Goal: Task Accomplishment & Management: Manage account settings

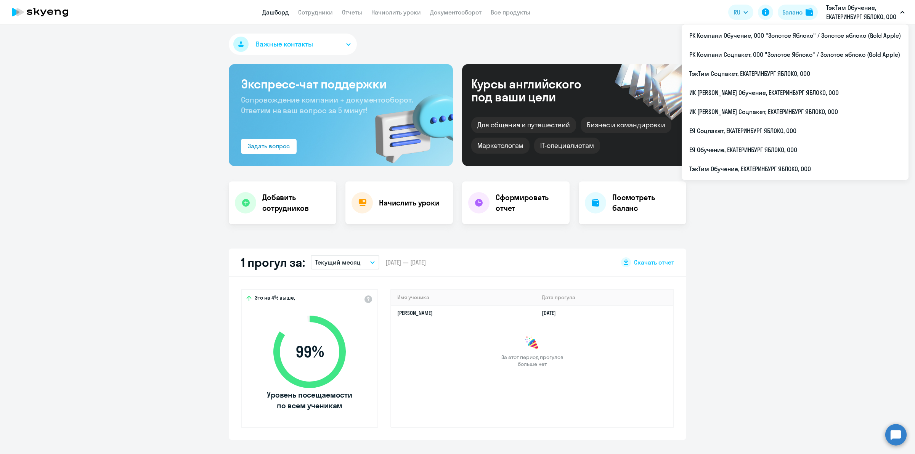
select select "30"
click at [846, 164] on li "ТэкТим Обучение, ЕКАТЕРИНБУРГ ЯБЛОКО, ООО" at bounding box center [794, 168] width 227 height 19
click at [827, 52] on li "РК Компани Соцпакет, ООО "Золотое Яблоко" / Золотое яблоко (Gold Apple)" at bounding box center [794, 54] width 227 height 19
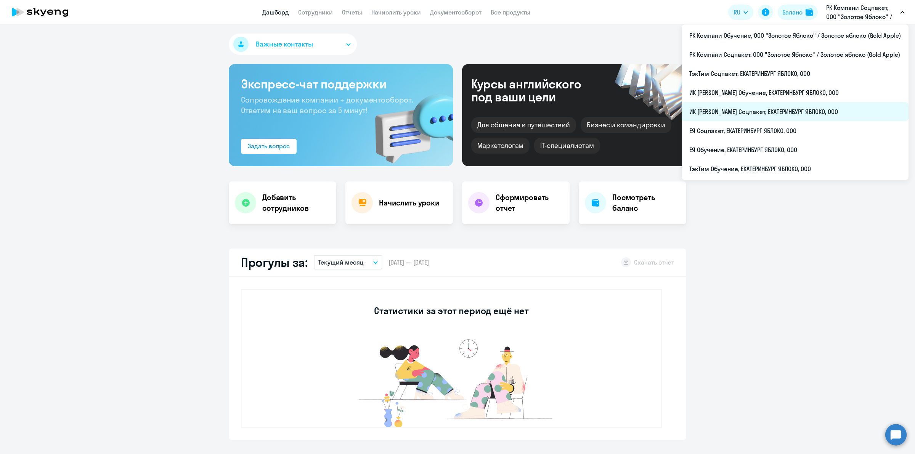
click at [797, 107] on li "ИК [PERSON_NAME] Соцпакет, ЕКАТЕРИНБУРГ ЯБЛОКО, ООО" at bounding box center [794, 111] width 227 height 19
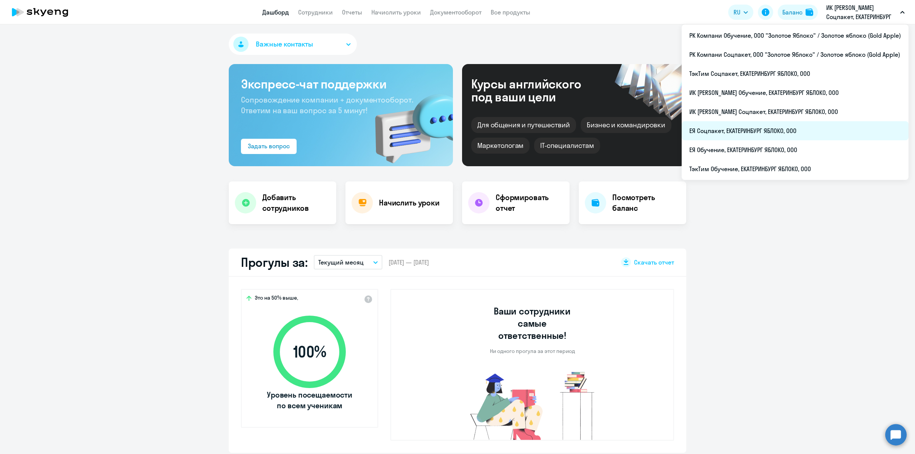
select select "30"
click at [807, 133] on li "ЕЯ Соцпакет, ЕКАТЕРИНБУРГ ЯБЛОКО, ООО" at bounding box center [794, 130] width 227 height 19
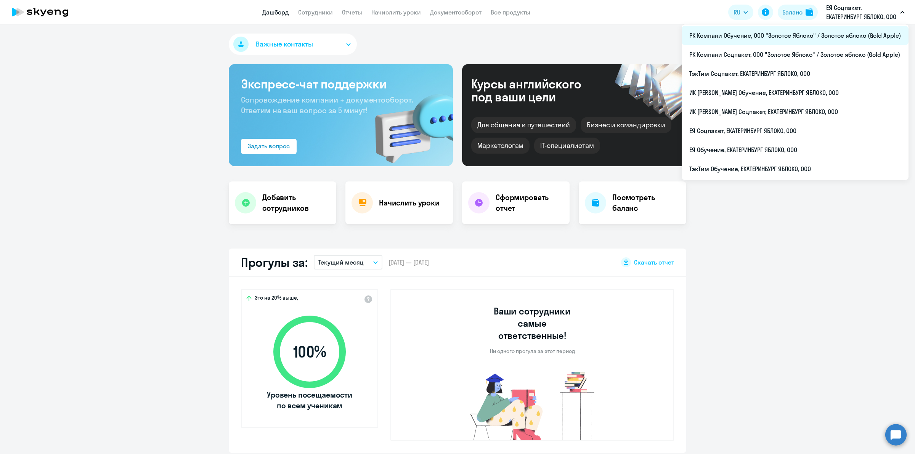
click at [830, 35] on li "РК Компани Обучение, ООО "Золотое Яблоко" / Золотое яблоко (Gold Apple)" at bounding box center [794, 35] width 227 height 19
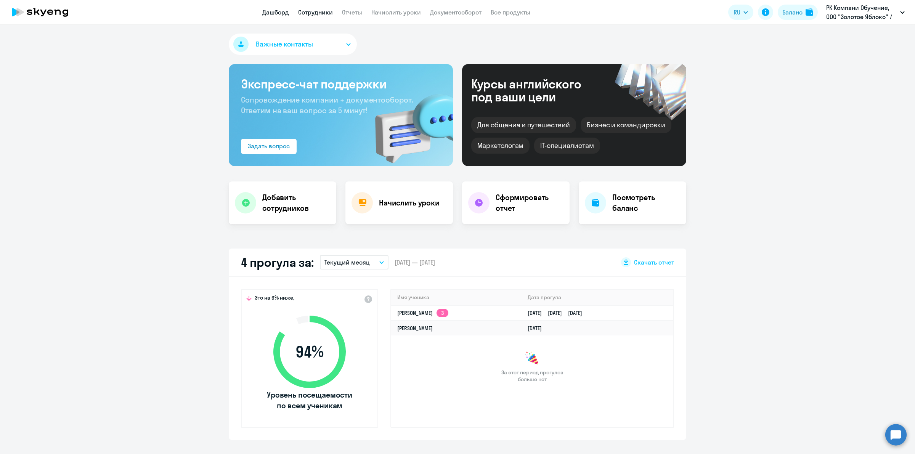
click at [324, 14] on link "Сотрудники" at bounding box center [315, 12] width 35 height 8
select select "30"
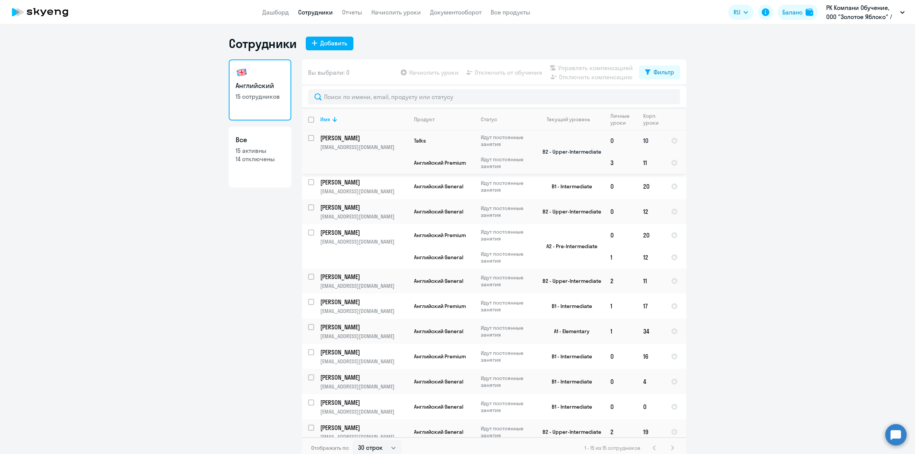
scroll to position [122, 0]
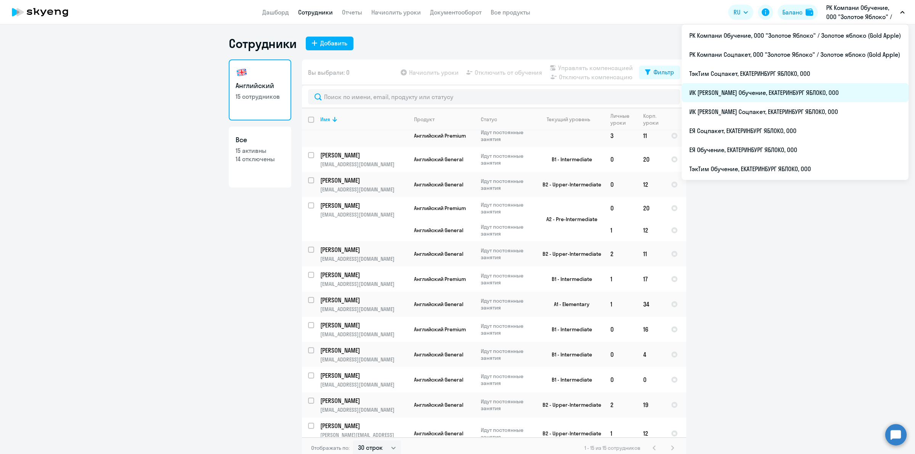
click at [798, 90] on li "ИК [PERSON_NAME] Обучение, ЕКАТЕРИНБУРГ ЯБЛОКО, ООО" at bounding box center [794, 92] width 227 height 19
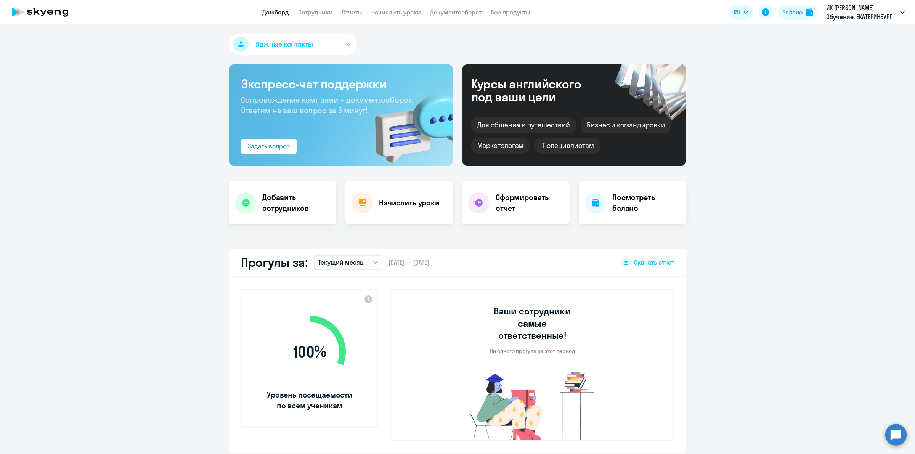
click at [308, 8] on app-menu-item-link "Сотрудники" at bounding box center [315, 13] width 35 height 10
click at [315, 14] on link "Сотрудники" at bounding box center [315, 12] width 35 height 8
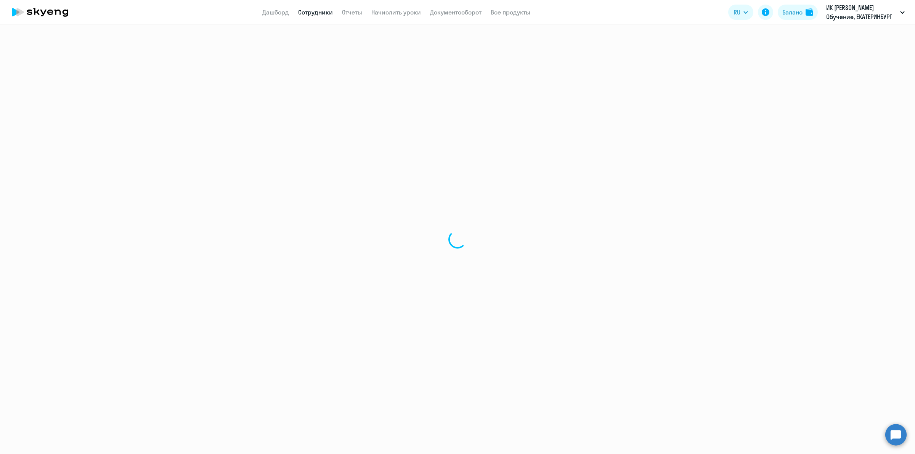
select select "30"
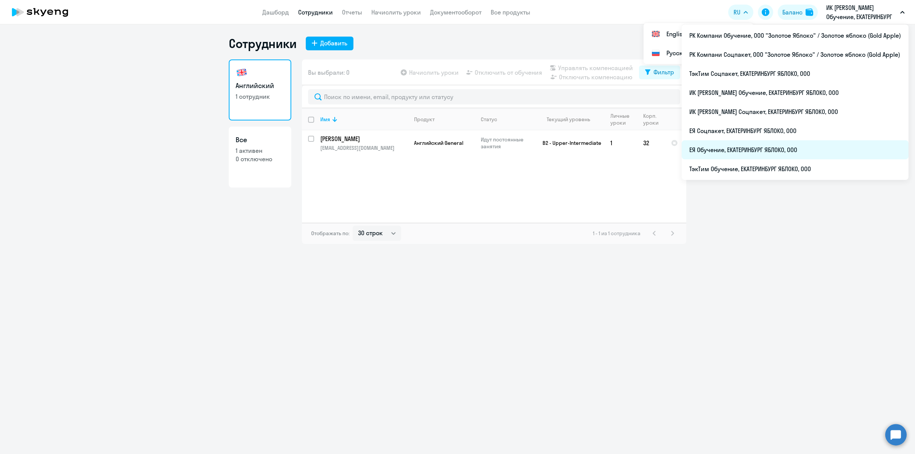
click at [822, 144] on li "ЕЯ Обучение, ЕКАТЕРИНБУРГ ЯБЛОКО, ООО" at bounding box center [794, 149] width 227 height 19
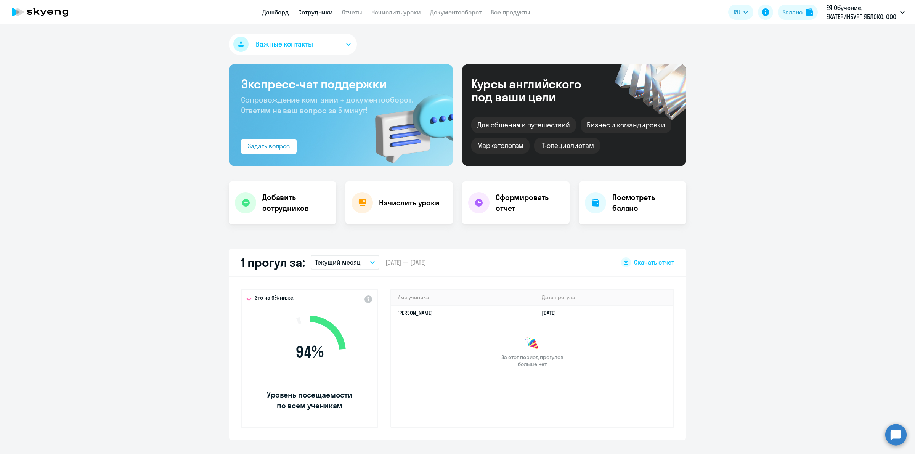
click at [326, 12] on link "Сотрудники" at bounding box center [315, 12] width 35 height 8
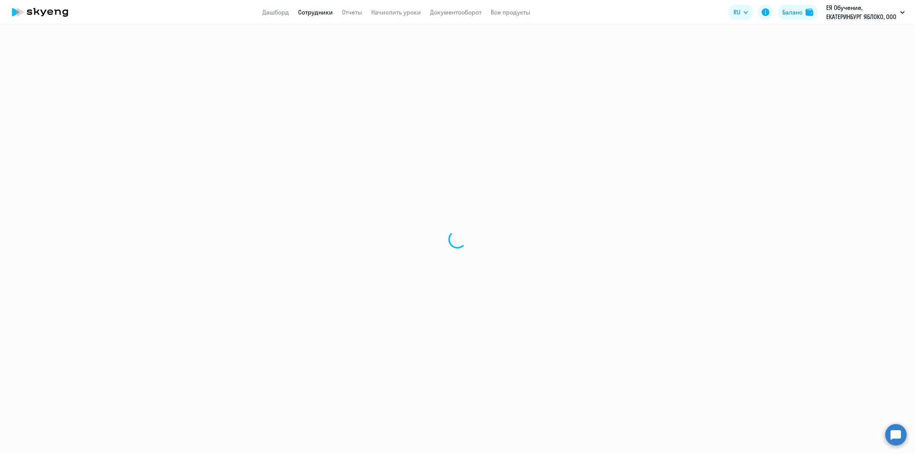
select select "30"
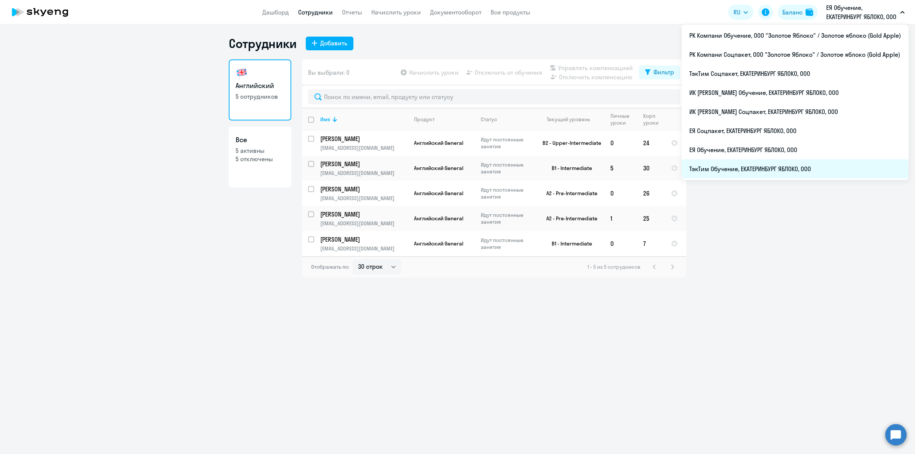
click at [760, 170] on li "ТэкТим Обучение, ЕКАТЕРИНБУРГ ЯБЛОКО, ООО" at bounding box center [794, 168] width 227 height 19
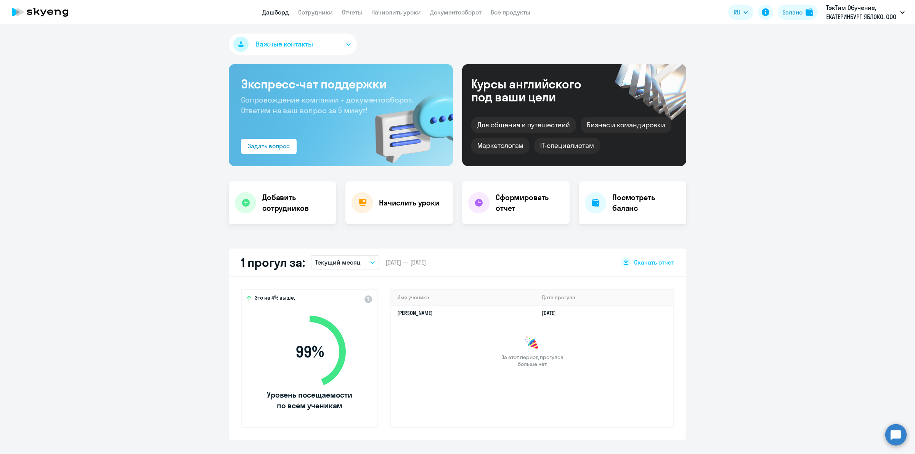
scroll to position [143, 0]
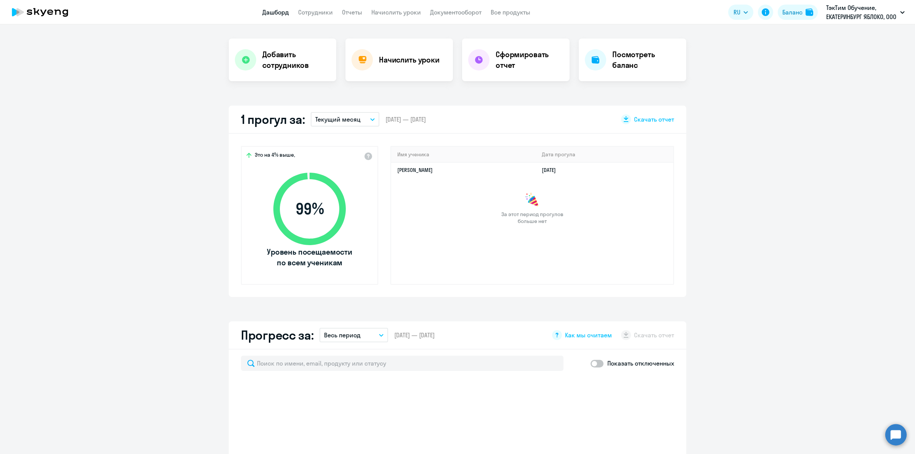
drag, startPoint x: 430, startPoint y: 119, endPoint x: 390, endPoint y: 117, distance: 40.0
click at [390, 117] on div "1 прогул за: Текущий месяц – [DATE] — [DATE] Скачать отчет" at bounding box center [457, 120] width 457 height 28
click at [390, 117] on span "[DATE] — [DATE]" at bounding box center [405, 119] width 40 height 8
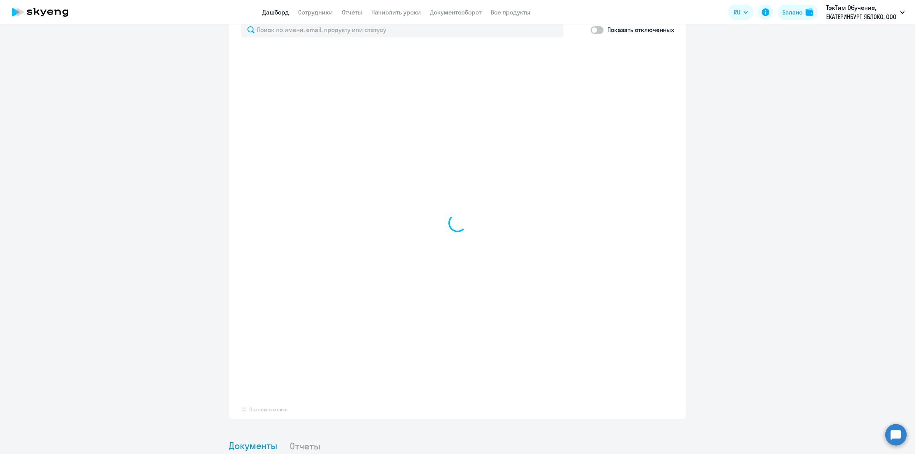
scroll to position [429, 0]
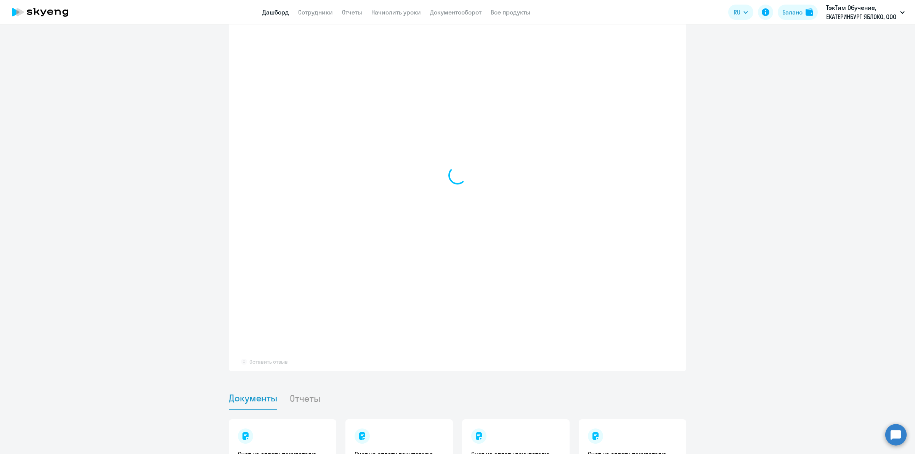
select select "30"
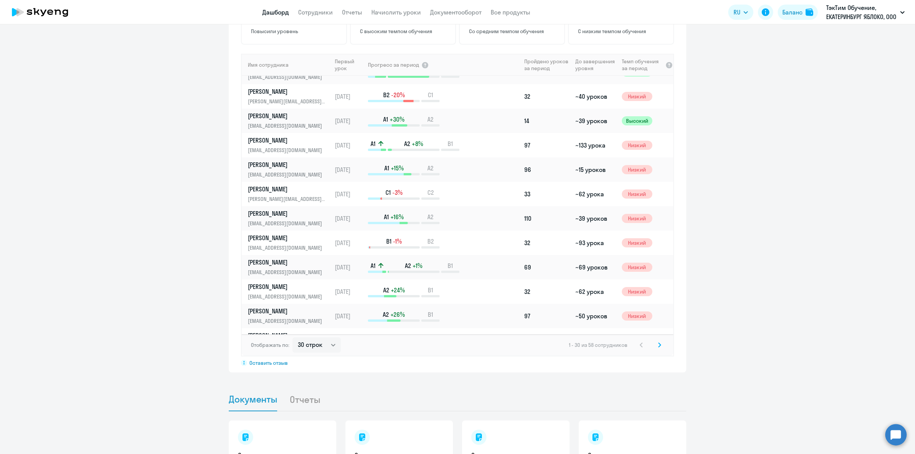
scroll to position [44, 0]
